Goal: Find specific page/section

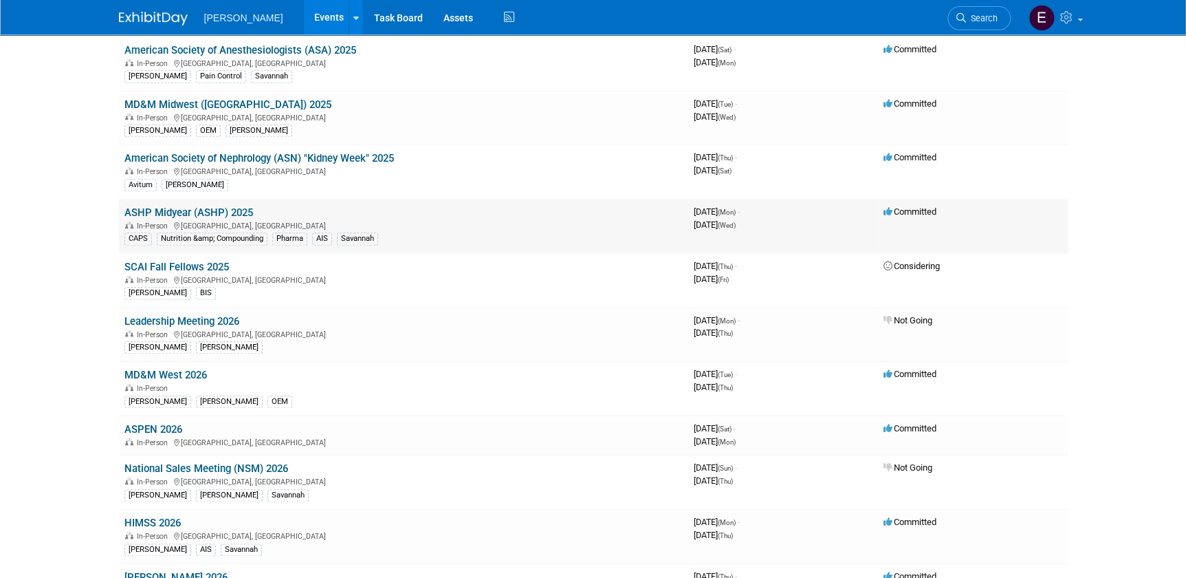
scroll to position [562, 0]
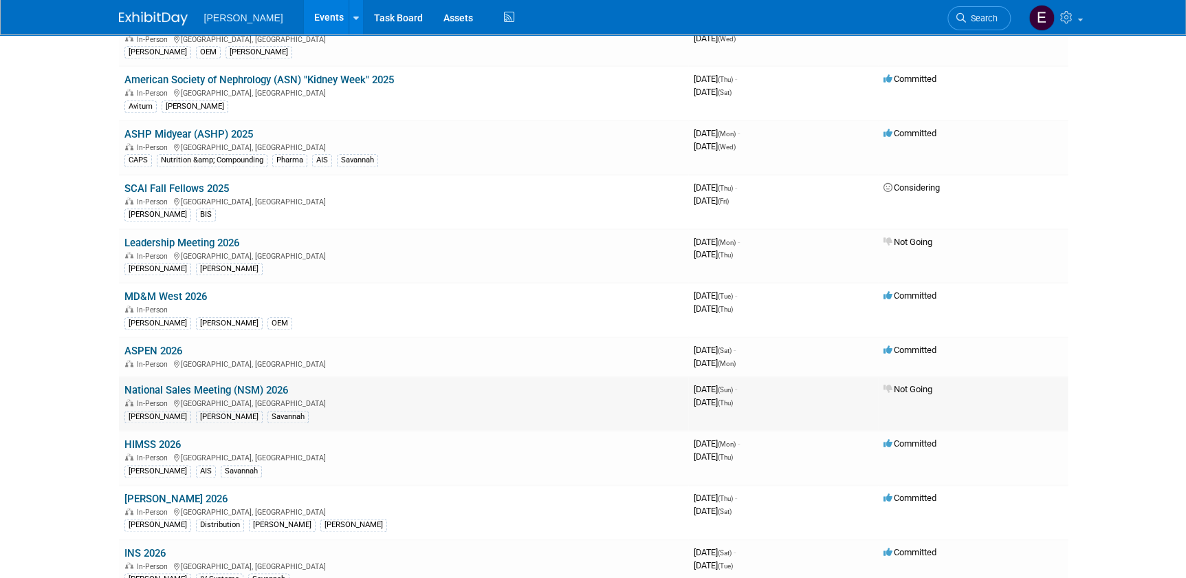
click at [234, 389] on link "National Sales Meeting (NSM) 2026" at bounding box center [206, 390] width 164 height 12
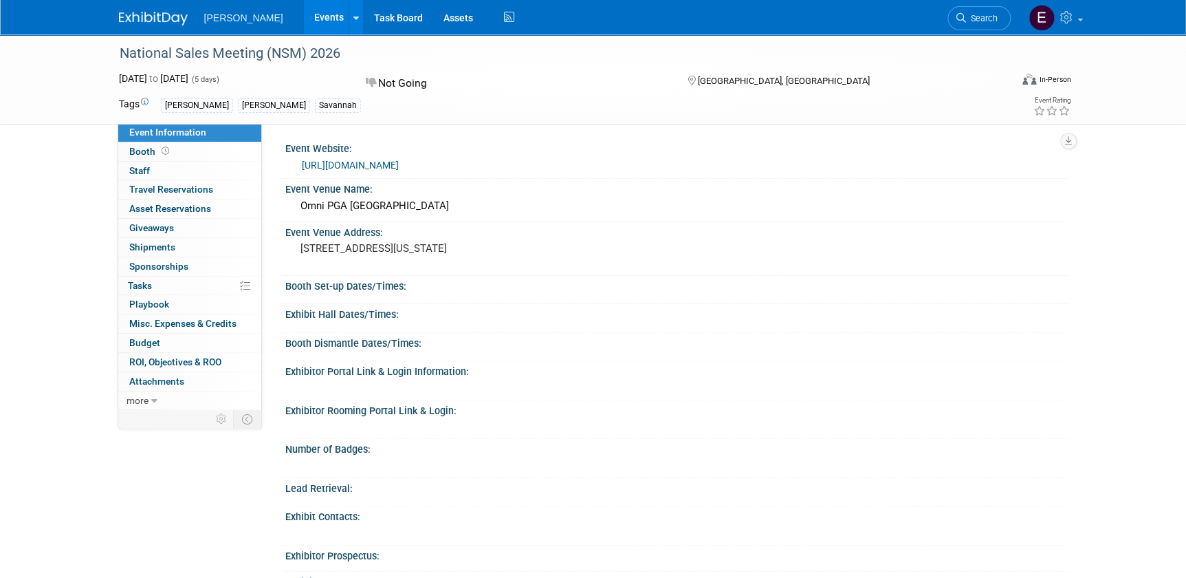
click at [41, 303] on div "National Sales Meeting (NSM) 2026 [DATE] to [DATE] (5 days) [DATE] to [DATE] No…" at bounding box center [593, 406] width 1186 height 744
drag, startPoint x: 81, startPoint y: 397, endPoint x: 1122, endPoint y: 137, distance: 1073.0
click at [81, 397] on div "National Sales Meeting (NSM) 2026 [DATE] to [DATE] (5 days) [DATE] to [DATE] No…" at bounding box center [593, 406] width 1186 height 744
drag, startPoint x: 49, startPoint y: 234, endPoint x: 61, endPoint y: 215, distance: 23.1
click at [50, 236] on div "National Sales Meeting (NSM) 2026 [DATE] to [DATE] (5 days) [DATE] to [DATE] No…" at bounding box center [593, 406] width 1186 height 744
